Goal: Task Accomplishment & Management: Complete application form

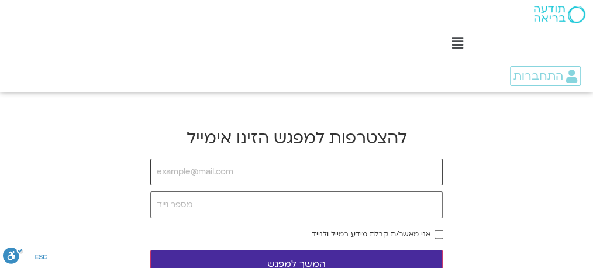
click at [316, 176] on input "email" at bounding box center [296, 172] width 293 height 27
click at [201, 172] on input "email" at bounding box center [296, 172] width 293 height 27
type input "ם"
click at [167, 204] on input "tel" at bounding box center [296, 204] width 293 height 27
click at [174, 170] on input "ofra/[EMAIL_ADDRESS][DOMAIN_NAME]" at bounding box center [296, 172] width 293 height 27
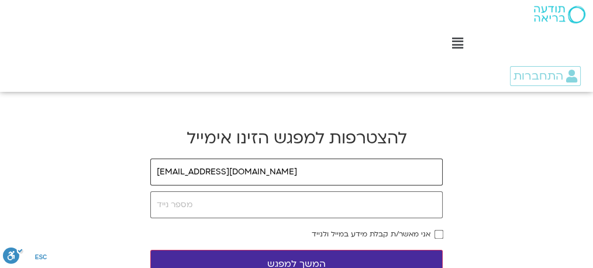
type input "[EMAIL_ADDRESS][DOMAIN_NAME]"
click at [201, 204] on input "tel" at bounding box center [296, 204] width 293 height 27
type input "0526793629"
click at [317, 260] on button "המשך למפגש" at bounding box center [296, 264] width 293 height 29
